Goal: Task Accomplishment & Management: Use online tool/utility

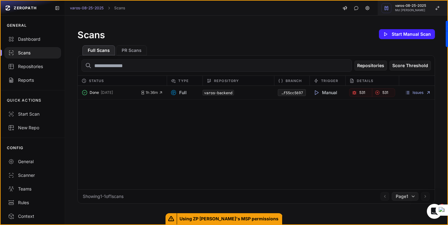
click at [402, 8] on div "varos-08-25-2025 Md [PERSON_NAME]" at bounding box center [410, 8] width 31 height 8
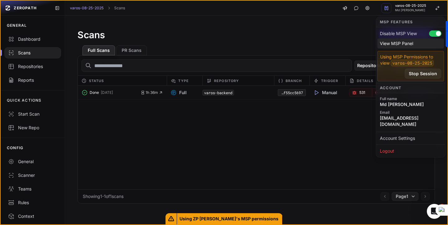
click at [402, 43] on div "View MSP Panel" at bounding box center [411, 44] width 67 height 10
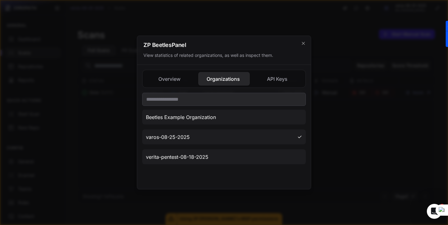
click at [171, 80] on button "Overview" at bounding box center [169, 79] width 51 height 14
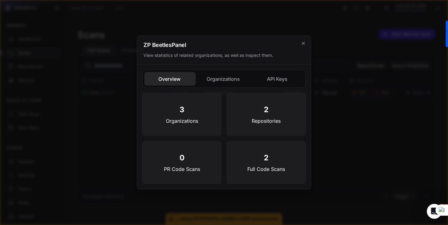
click at [227, 75] on button "Organizations" at bounding box center [223, 79] width 51 height 14
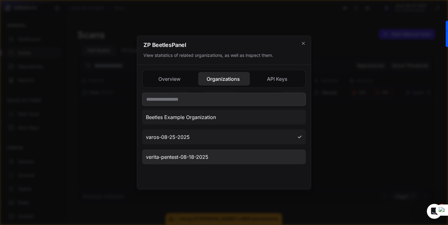
click at [174, 160] on span "verita-pentest-08-18-2025" at bounding box center [177, 157] width 63 height 7
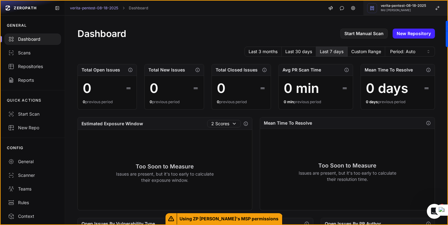
click at [395, 5] on span "verita-pentest-08-18-2025" at bounding box center [403, 5] width 45 height 3
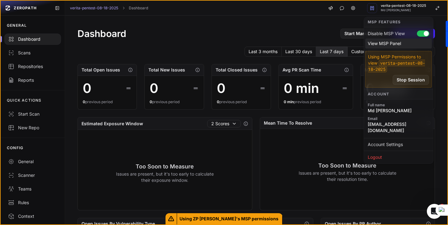
click at [387, 45] on div "View MSP Panel" at bounding box center [399, 44] width 67 height 10
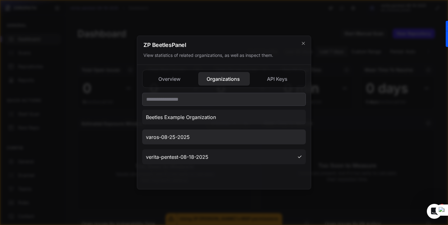
click at [189, 135] on span "varos-08-25-2025" at bounding box center [168, 137] width 44 height 7
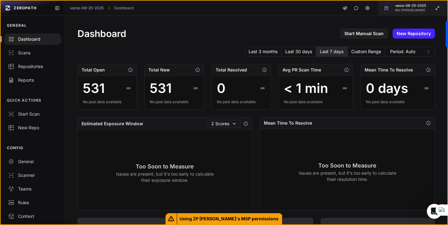
click at [412, 8] on div "varos-08-25-2025 Md [PERSON_NAME]" at bounding box center [410, 8] width 31 height 8
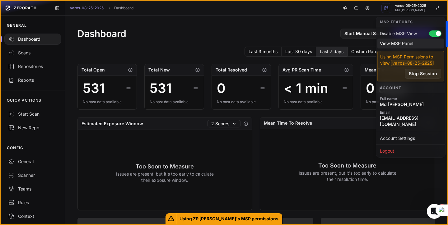
click at [391, 47] on div "View MSP Panel" at bounding box center [411, 44] width 67 height 10
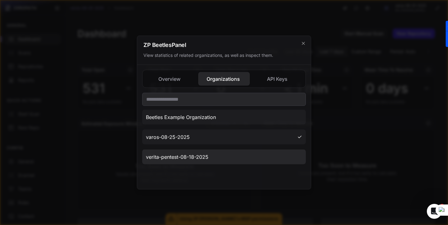
click at [173, 158] on span "verita-pentest-08-18-2025" at bounding box center [177, 157] width 63 height 7
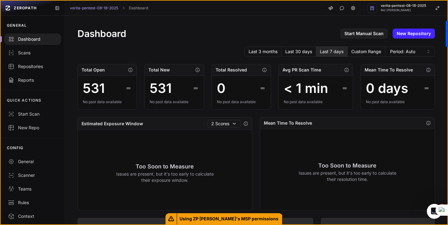
scroll to position [239, 0]
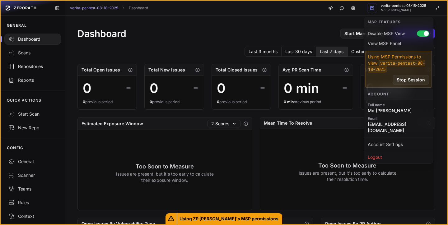
click at [30, 67] on div "Repositories" at bounding box center [32, 67] width 49 height 6
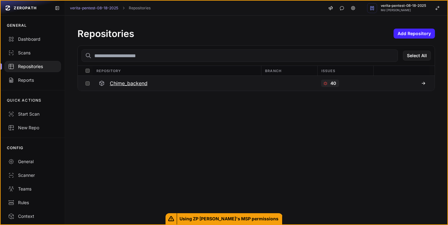
click at [137, 85] on h3 "Chime_backend" at bounding box center [129, 83] width 38 height 7
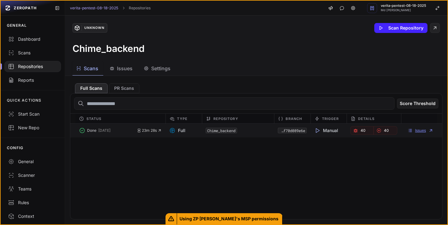
click at [421, 130] on link "Issues" at bounding box center [421, 130] width 26 height 5
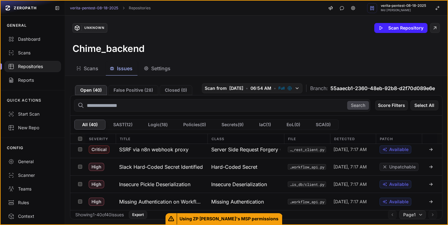
scroll to position [37, 0]
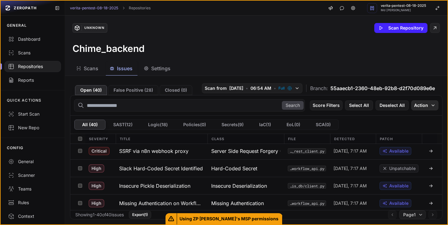
click at [436, 105] on button "Action" at bounding box center [425, 106] width 27 height 10
click at [362, 56] on div "Unknown Scan Repository Chime_backend" at bounding box center [256, 39] width 383 height 46
